Goal: Task Accomplishment & Management: Use online tool/utility

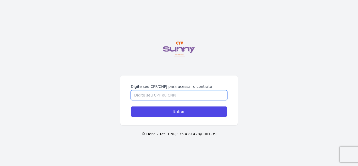
click at [190, 100] on input "Digite seu CPF/CNPJ para acessar o contrato" at bounding box center [179, 95] width 96 height 10
type input "19547165755"
click at [131, 106] on input "Entrar" at bounding box center [179, 111] width 96 height 10
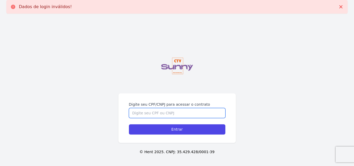
click at [160, 114] on input "Digite seu CPF/CNPJ para acessar o contrato" at bounding box center [177, 113] width 96 height 10
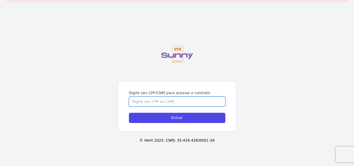
scroll to position [18, 0]
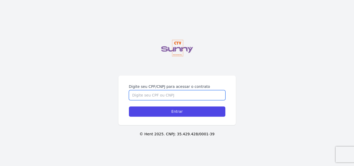
click at [212, 96] on input "Digite seu CPF/CNPJ para acessar o contrato" at bounding box center [177, 95] width 96 height 10
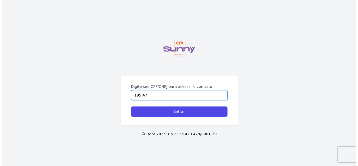
scroll to position [0, 0]
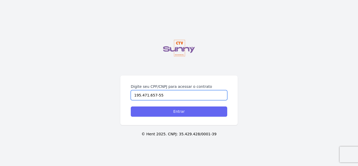
type input "195.471.657-55"
click at [197, 111] on input "Entrar" at bounding box center [179, 111] width 96 height 10
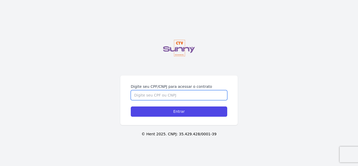
click at [191, 97] on input "Digite seu CPF/CNPJ para acessar o contrato" at bounding box center [179, 95] width 96 height 10
type input "103.494.657-97"
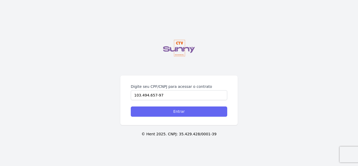
drag, startPoint x: 187, startPoint y: 117, endPoint x: 187, endPoint y: 113, distance: 4.0
click at [187, 116] on div "Digite seu CPF/CNPJ para acessar o contrato 103.494.657-97 Entrar" at bounding box center [178, 100] width 117 height 50
click at [187, 113] on input "Entrar" at bounding box center [179, 111] width 96 height 10
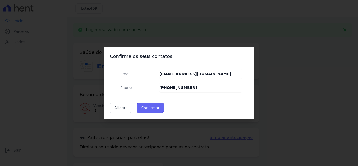
click at [151, 109] on button "Confirmar" at bounding box center [150, 108] width 27 height 10
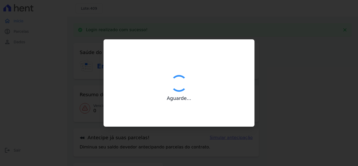
type input "Contatos confirmados com sucesso."
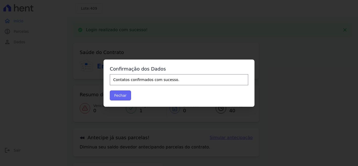
click at [124, 94] on button "Fechar" at bounding box center [120, 95] width 21 height 10
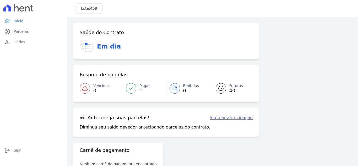
click at [135, 89] on div at bounding box center [131, 88] width 10 height 10
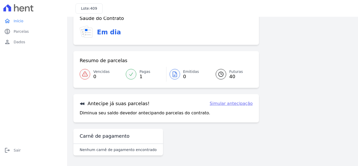
click at [237, 104] on link "Simular antecipação" at bounding box center [231, 103] width 43 height 6
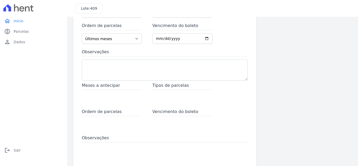
scroll to position [26, 0]
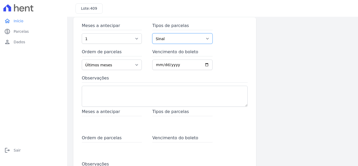
click at [170, 39] on select "Sinal Parcela Normal Intercalada Financiamento CEF" at bounding box center [182, 38] width 60 height 10
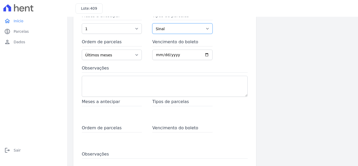
scroll to position [52, 0]
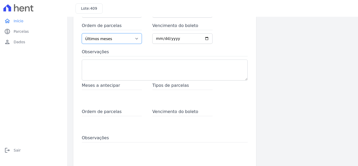
click at [133, 40] on select "Últimos meses Primeiros meses" at bounding box center [112, 38] width 60 height 10
select select "beginning"
click at [82, 33] on select "Últimos meses Primeiros meses" at bounding box center [112, 38] width 60 height 10
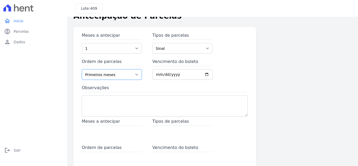
scroll to position [0, 0]
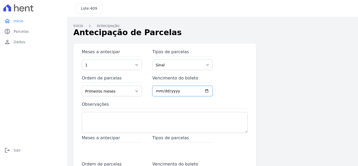
click at [204, 91] on input "Vencimento do boleto" at bounding box center [182, 91] width 60 height 10
type input "2025-08-14"
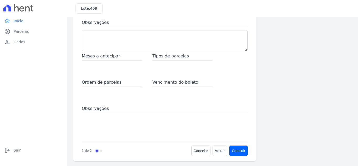
scroll to position [83, 0]
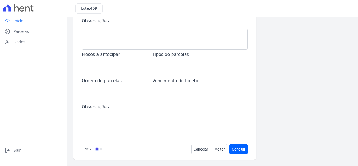
click at [113, 66] on div "Meses a antecipar" at bounding box center [112, 61] width 60 height 21
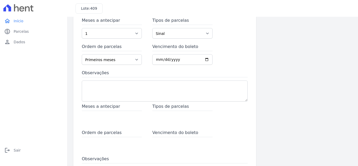
scroll to position [31, 0]
drag, startPoint x: 146, startPoint y: 94, endPoint x: 145, endPoint y: 91, distance: 2.7
click at [145, 94] on textarea "Observações" at bounding box center [165, 91] width 166 height 21
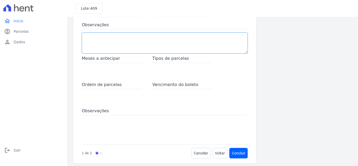
scroll to position [83, 0]
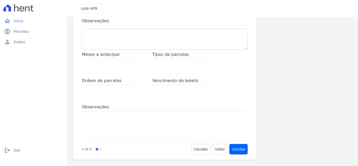
drag, startPoint x: 99, startPoint y: 70, endPoint x: 99, endPoint y: 65, distance: 5.0
click at [99, 70] on div "Meses a antecipar" at bounding box center [112, 61] width 60 height 21
click at [98, 55] on span "Meses a antecipar" at bounding box center [112, 55] width 60 height 8
click at [98, 64] on div "Meses a antecipar" at bounding box center [112, 61] width 60 height 21
click at [185, 77] on div "Meses a antecipar Tipos de parcelas Ordem de parcelas Vencimento do boleto Obse…" at bounding box center [165, 94] width 166 height 86
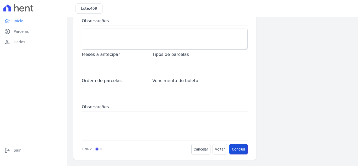
drag, startPoint x: 239, startPoint y: 148, endPoint x: 238, endPoint y: 145, distance: 3.1
click at [239, 148] on button "Concluir" at bounding box center [239, 149] width 18 height 10
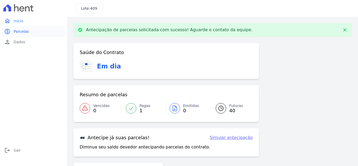
click at [26, 33] on span "Parcelas" at bounding box center [21, 31] width 15 height 5
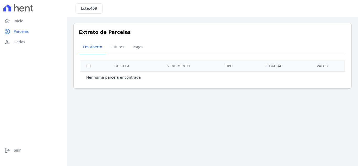
click at [146, 70] on th "Parcela" at bounding box center [122, 66] width 50 height 11
click at [109, 46] on span "Futuras" at bounding box center [117, 47] width 20 height 10
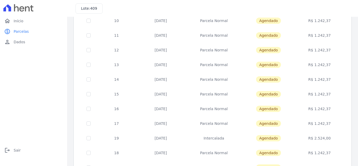
scroll to position [230, 0]
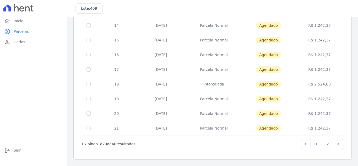
click at [322, 146] on link "2" at bounding box center [327, 144] width 11 height 10
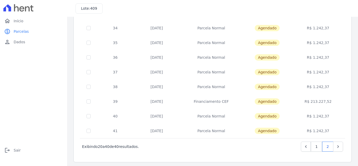
scroll to position [230, 0]
